Goal: Obtain resource: Download file/media

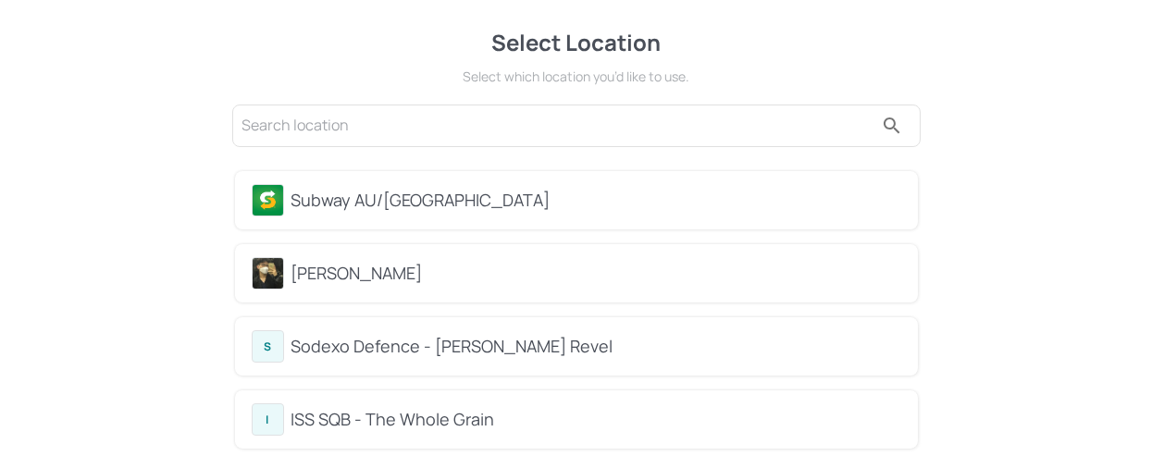
click at [473, 215] on div "Subway AU/[GEOGRAPHIC_DATA]" at bounding box center [577, 200] width 650 height 32
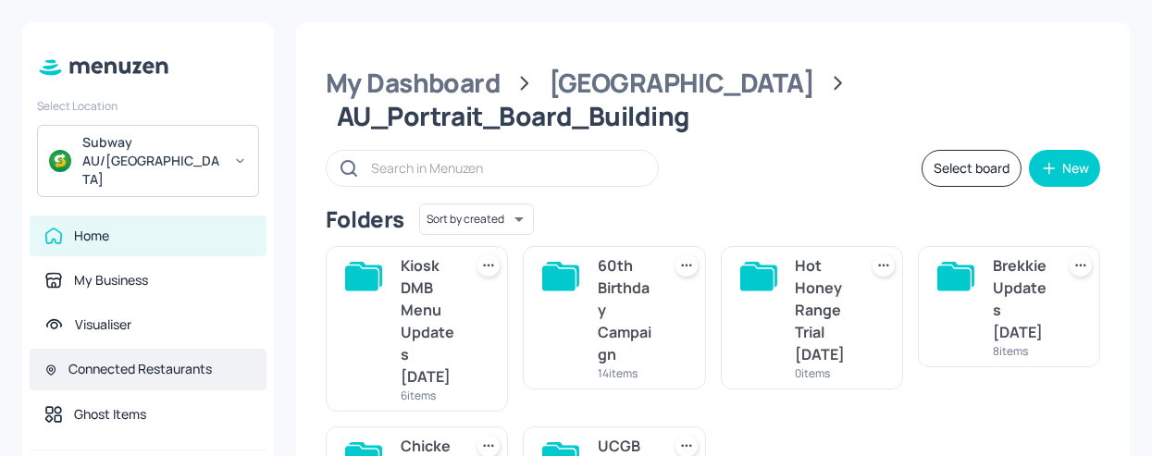
click at [174, 360] on div "Connected Restaurants" at bounding box center [139, 369] width 143 height 19
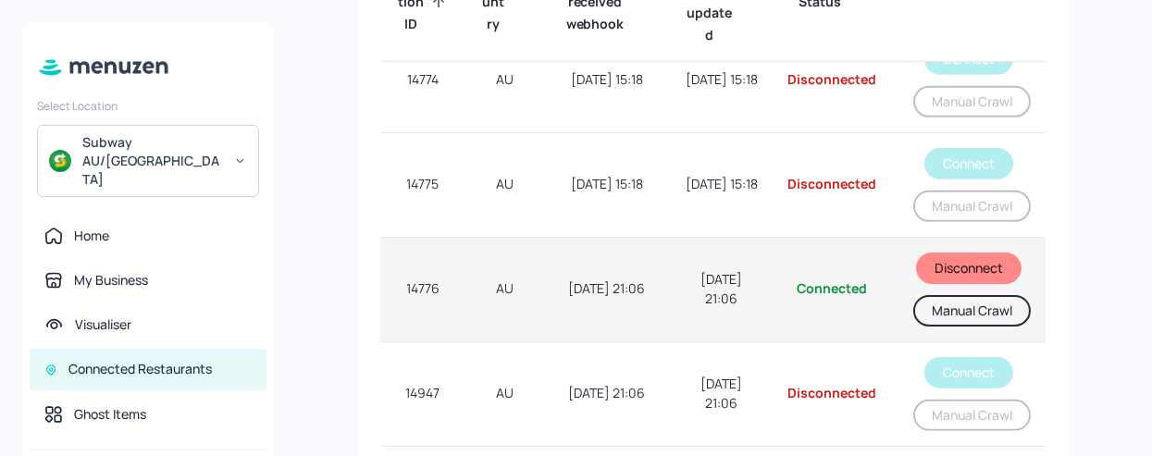
scroll to position [1514, 0]
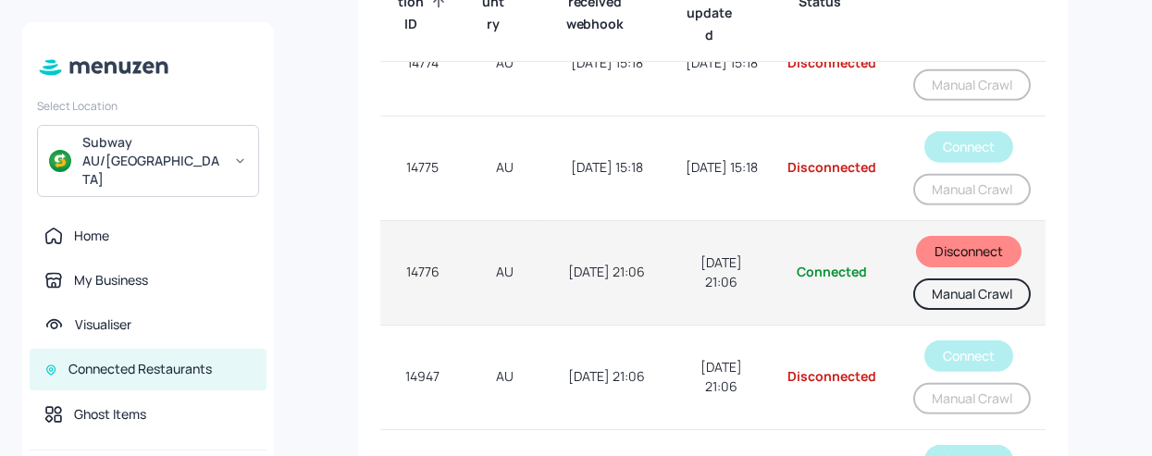
drag, startPoint x: 970, startPoint y: 277, endPoint x: 935, endPoint y: 276, distance: 35.2
click at [970, 279] on button "Manual Crawl" at bounding box center [973, 294] width 118 height 31
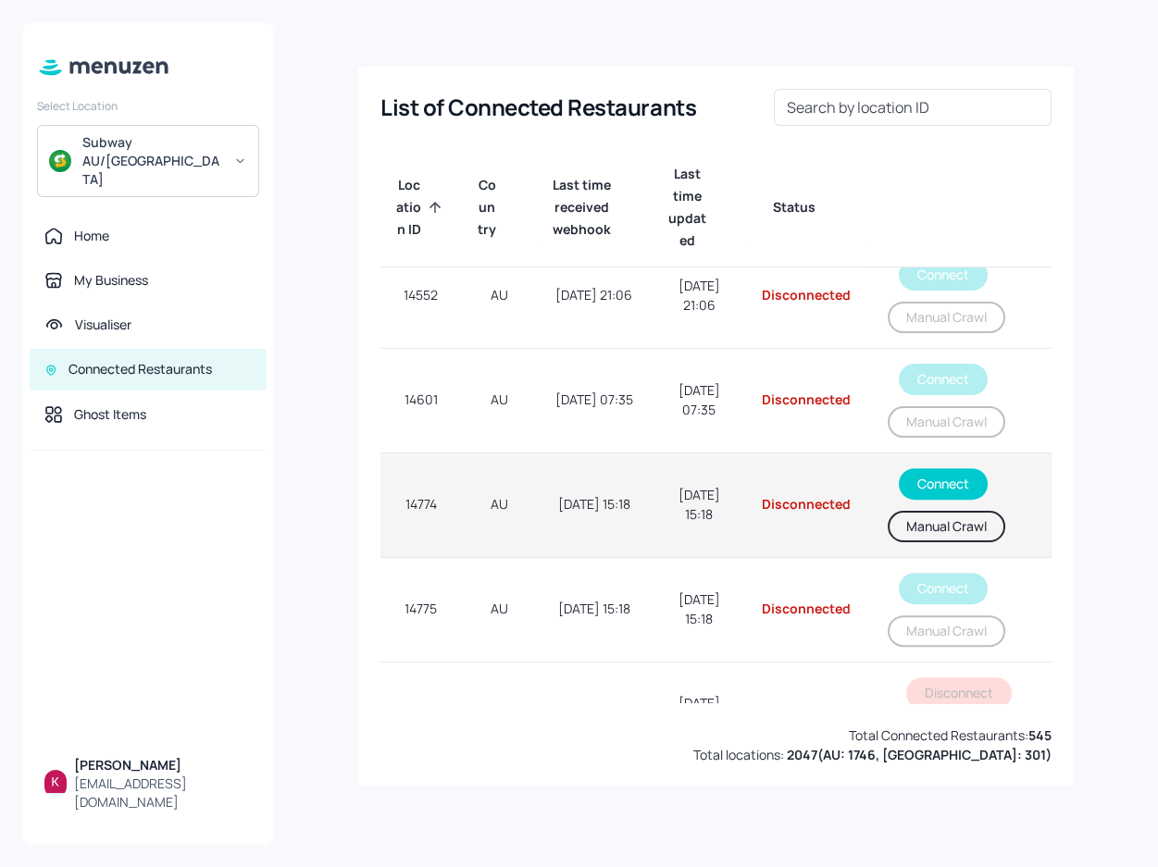
scroll to position [1430, 0]
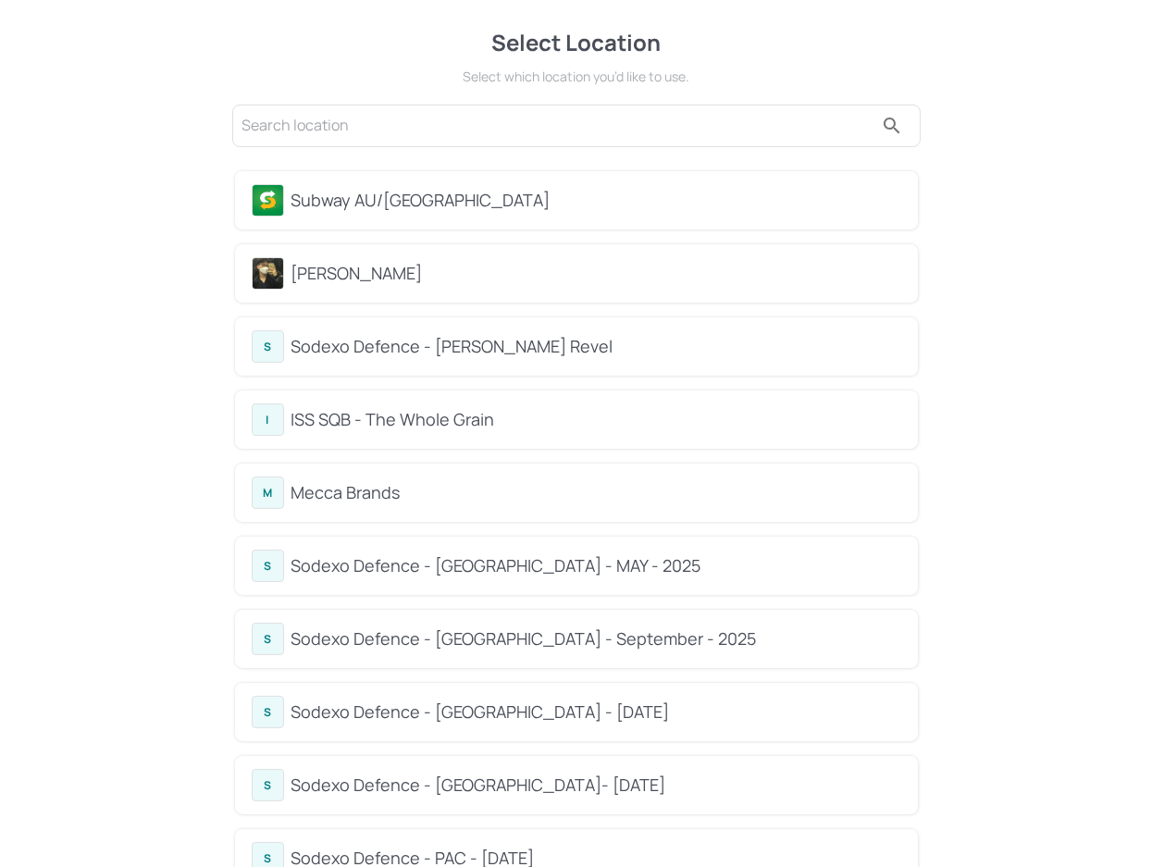
click at [390, 205] on div "Subway AU/[GEOGRAPHIC_DATA]" at bounding box center [597, 200] width 610 height 25
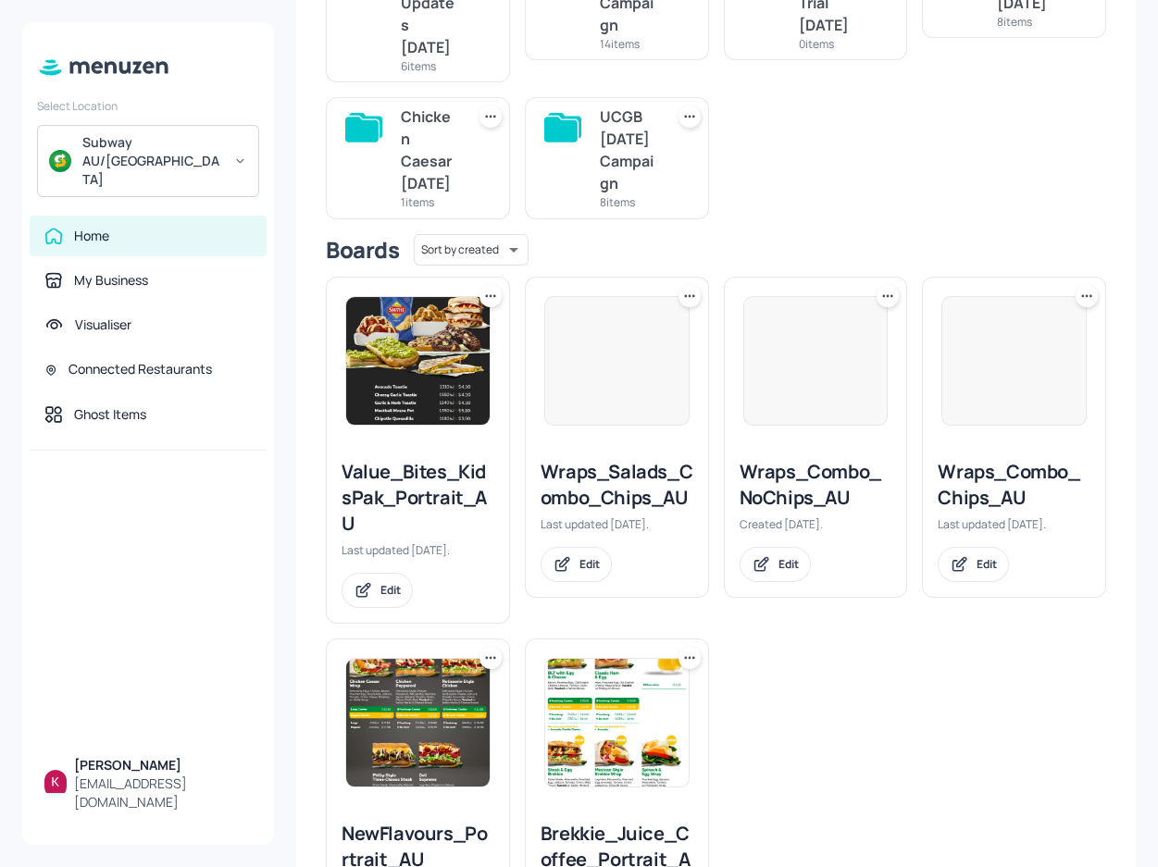
scroll to position [420, 0]
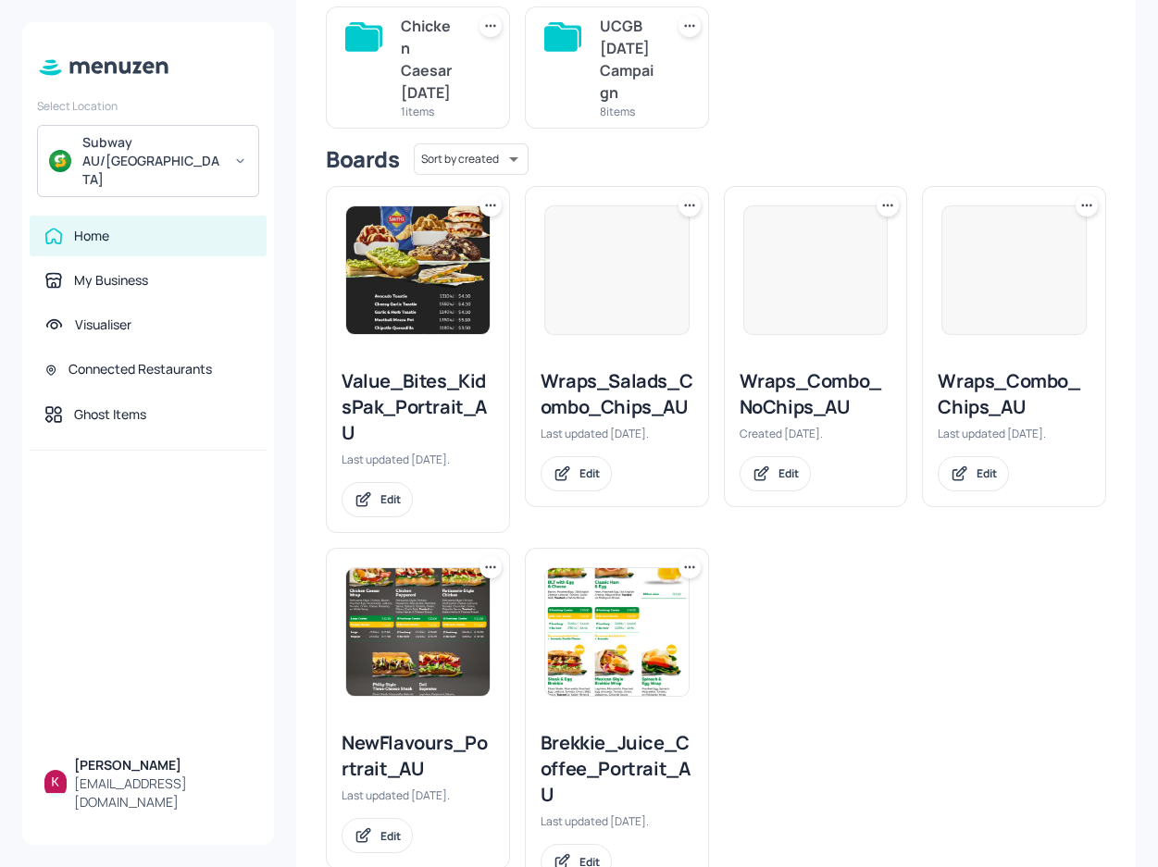
click at [399, 385] on div "Value_Bites_KidsPak_Portrait_AU" at bounding box center [418, 407] width 153 height 78
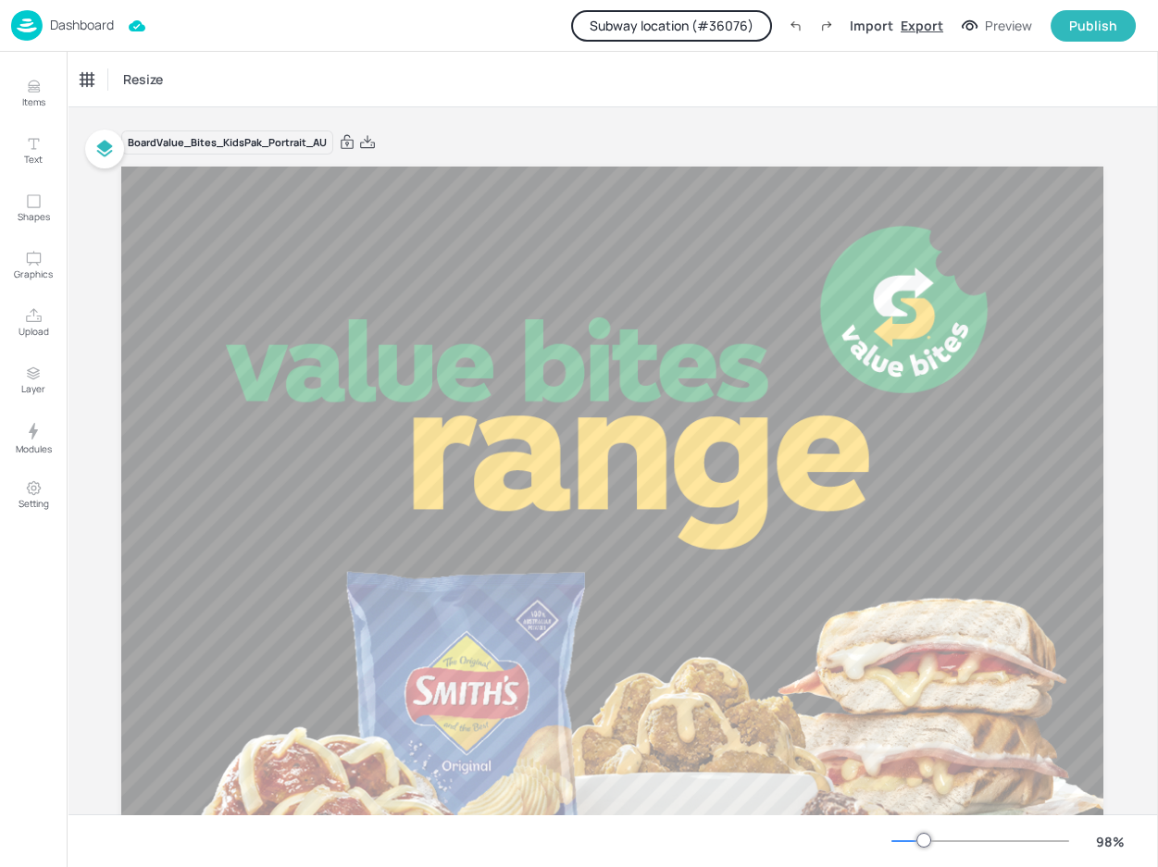
click at [927, 27] on div "Export" at bounding box center [922, 25] width 43 height 19
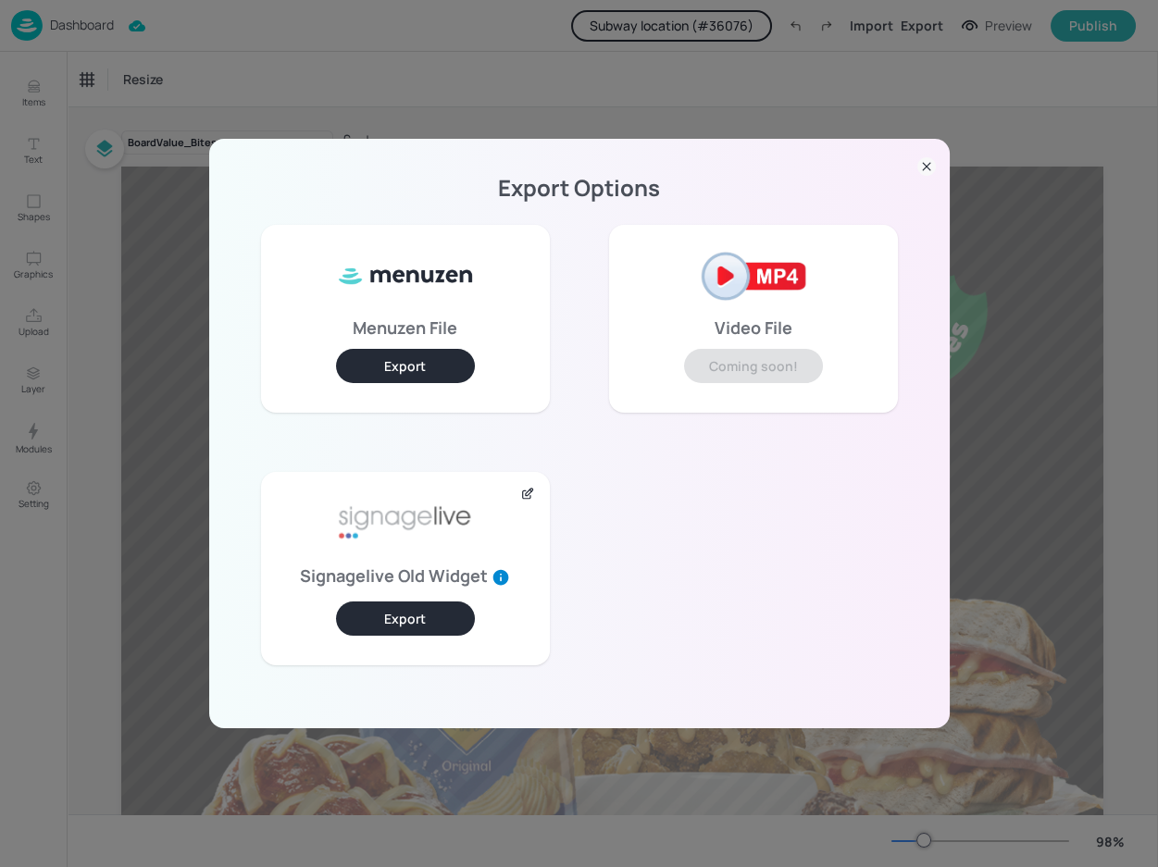
click at [416, 609] on button "Export" at bounding box center [405, 619] width 139 height 34
